Goal: Find specific page/section: Find specific page/section

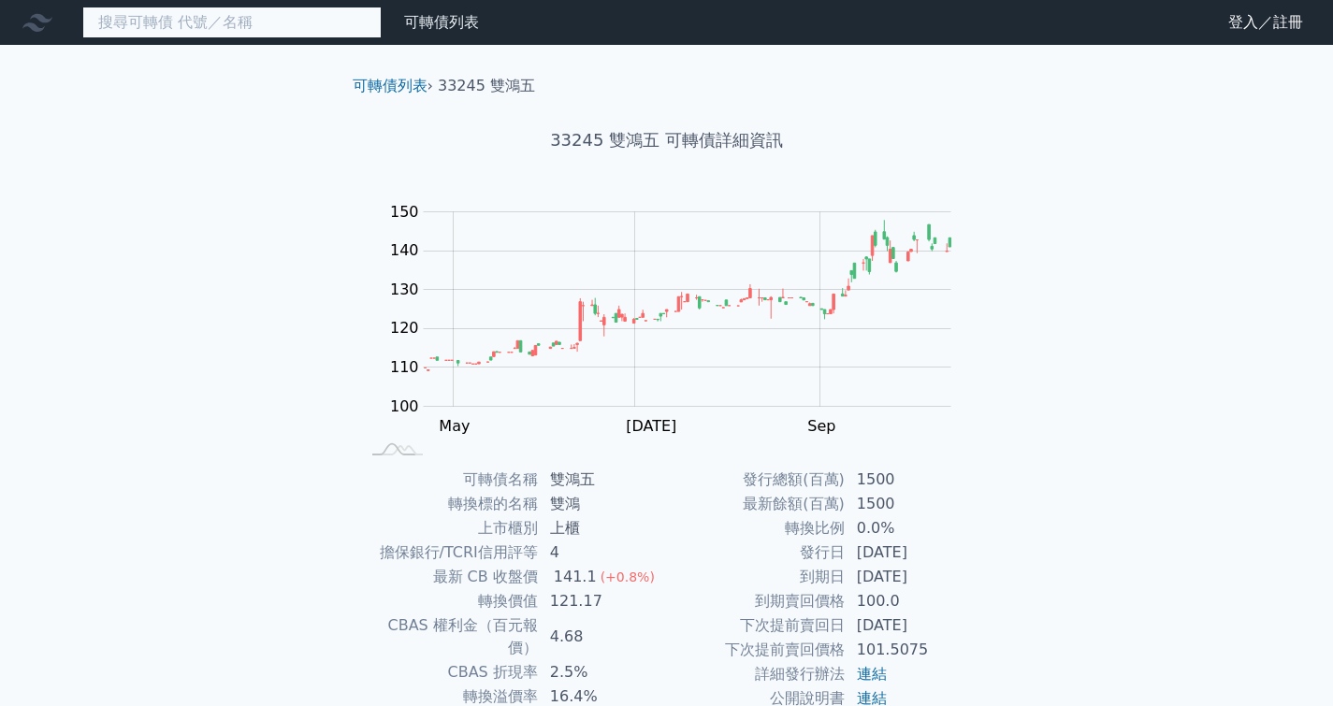
click at [279, 31] on input at bounding box center [231, 23] width 299 height 32
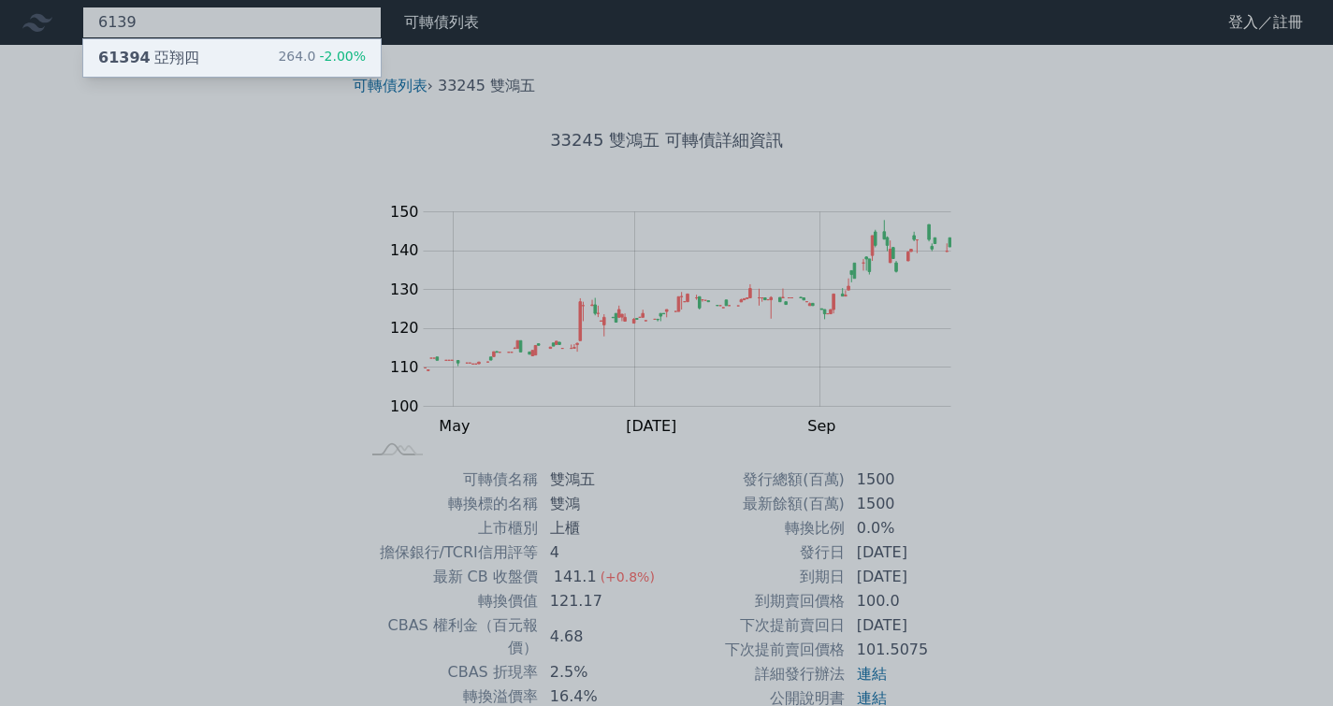
type input "6139"
click at [272, 49] on div "61394 [PERSON_NAME]四 264.0 -2.00%" at bounding box center [231, 57] width 297 height 37
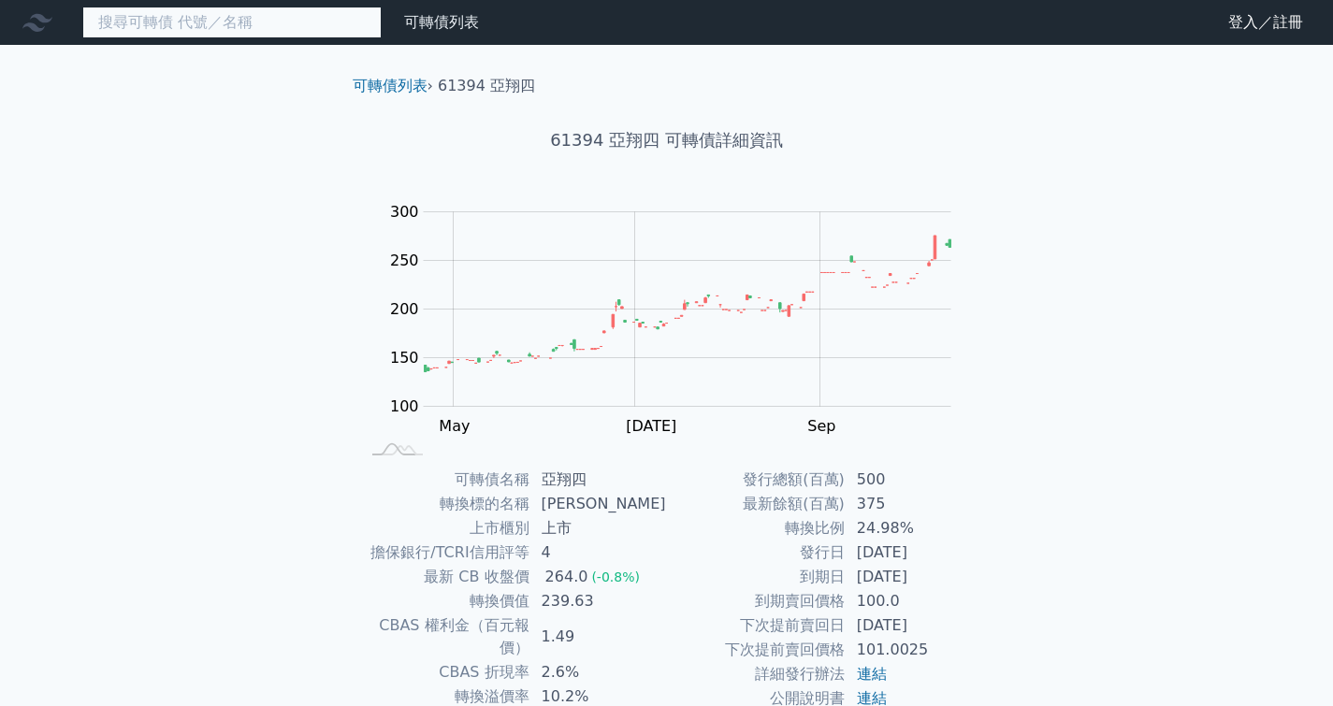
click at [270, 22] on input at bounding box center [231, 23] width 299 height 32
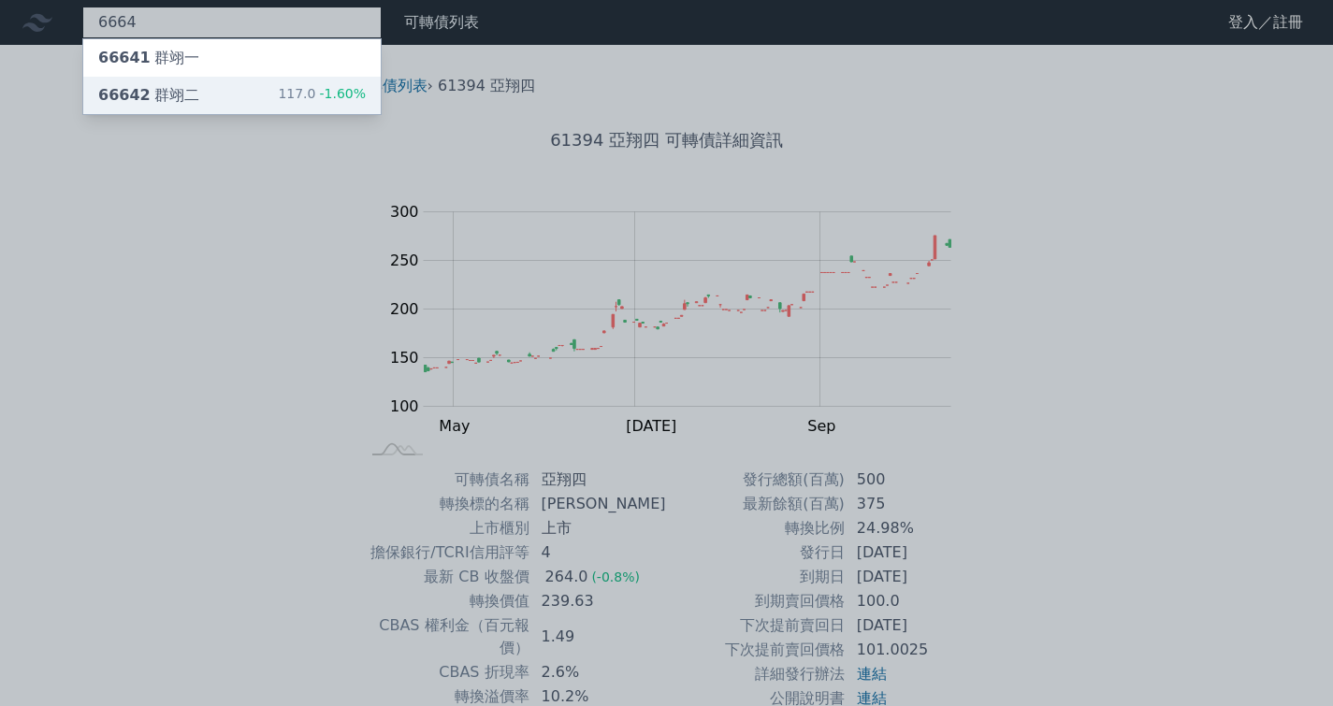
type input "6664"
click at [259, 95] on div "66642 群翊二 117.0 -1.60%" at bounding box center [231, 95] width 297 height 37
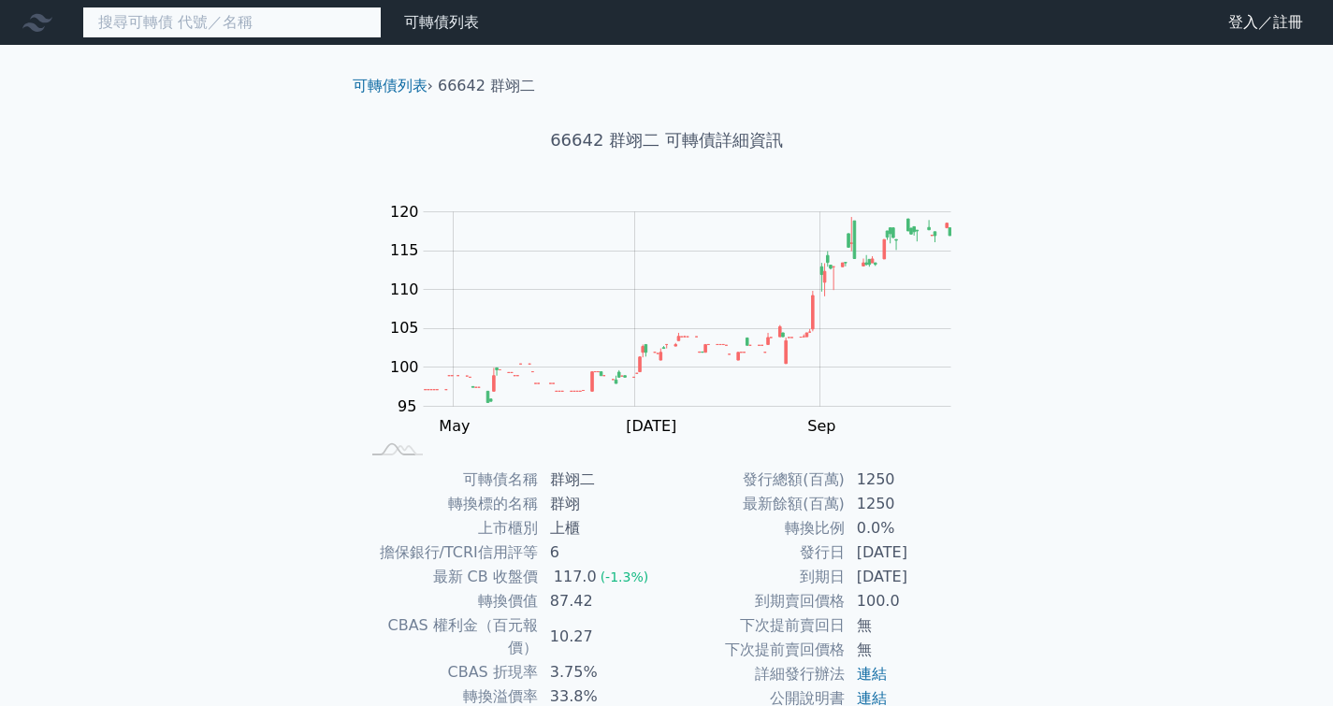
click at [224, 29] on input at bounding box center [231, 23] width 299 height 32
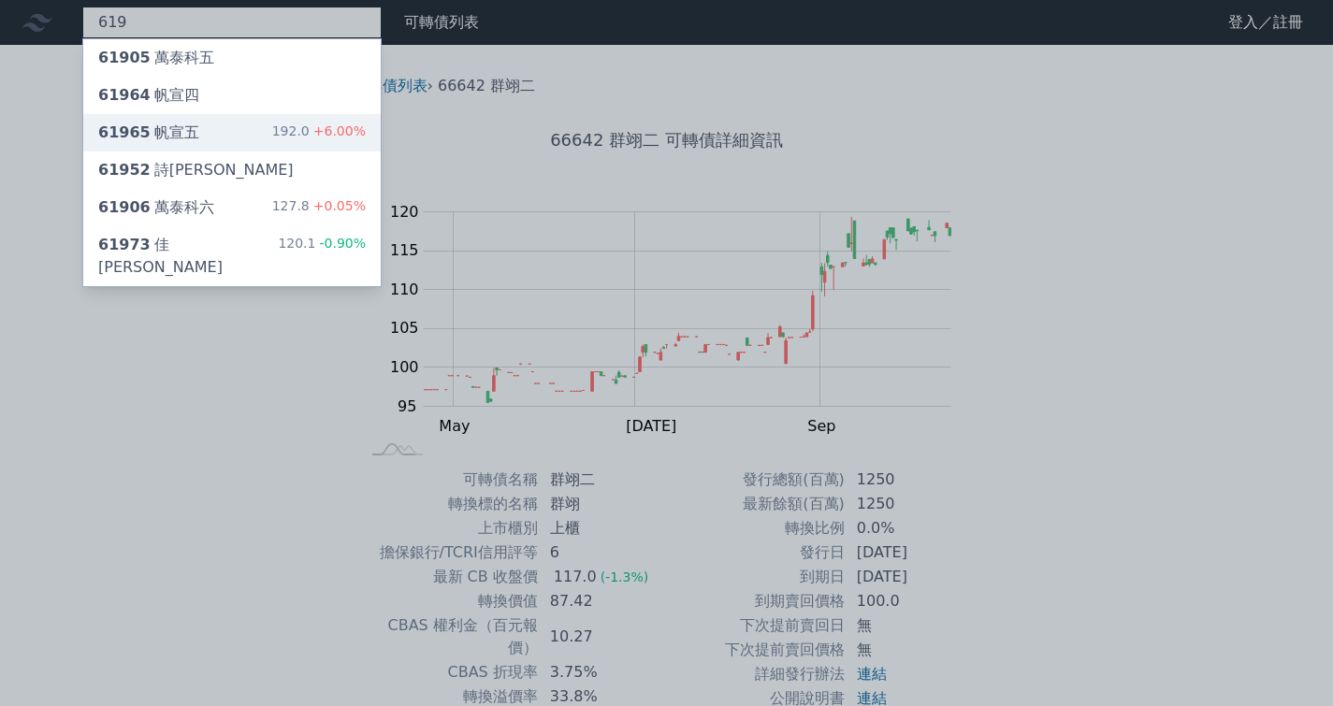
type input "619"
click at [201, 142] on div "61965 帆宣五 192.0 +6.00%" at bounding box center [231, 132] width 297 height 37
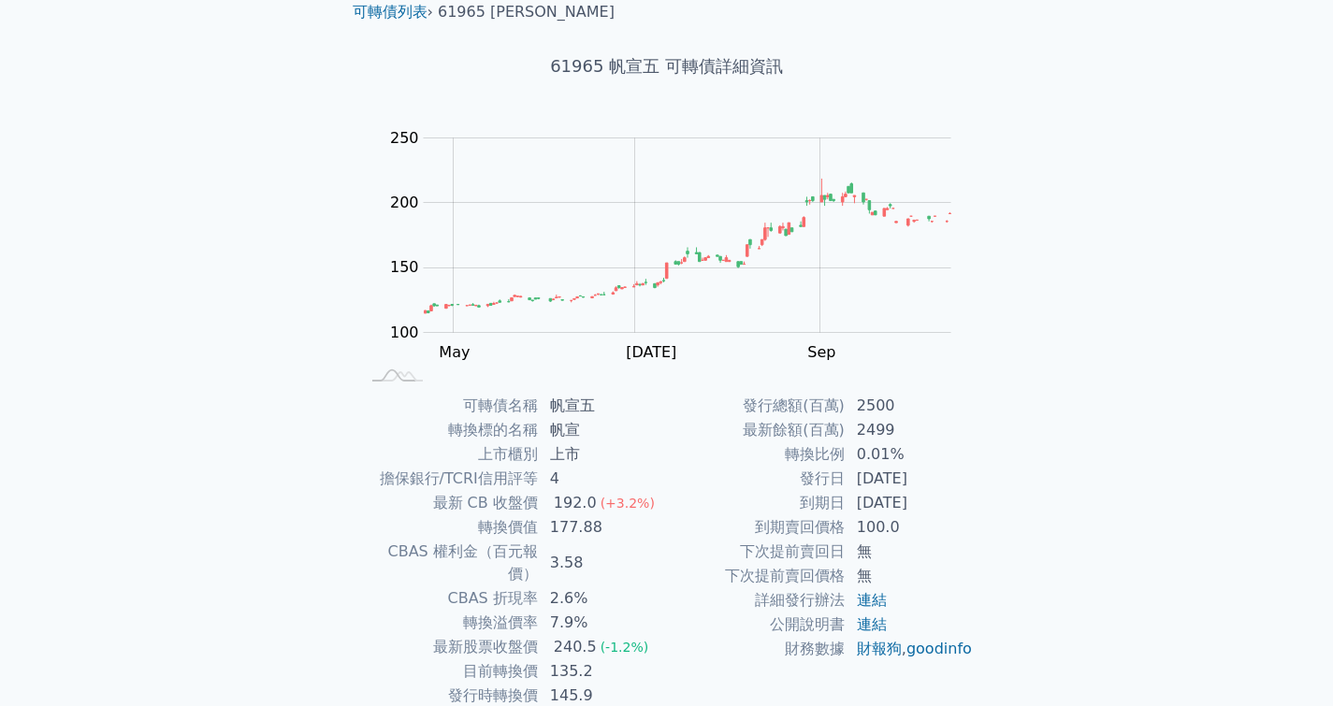
scroll to position [77, 0]
